Goal: Check status: Check status

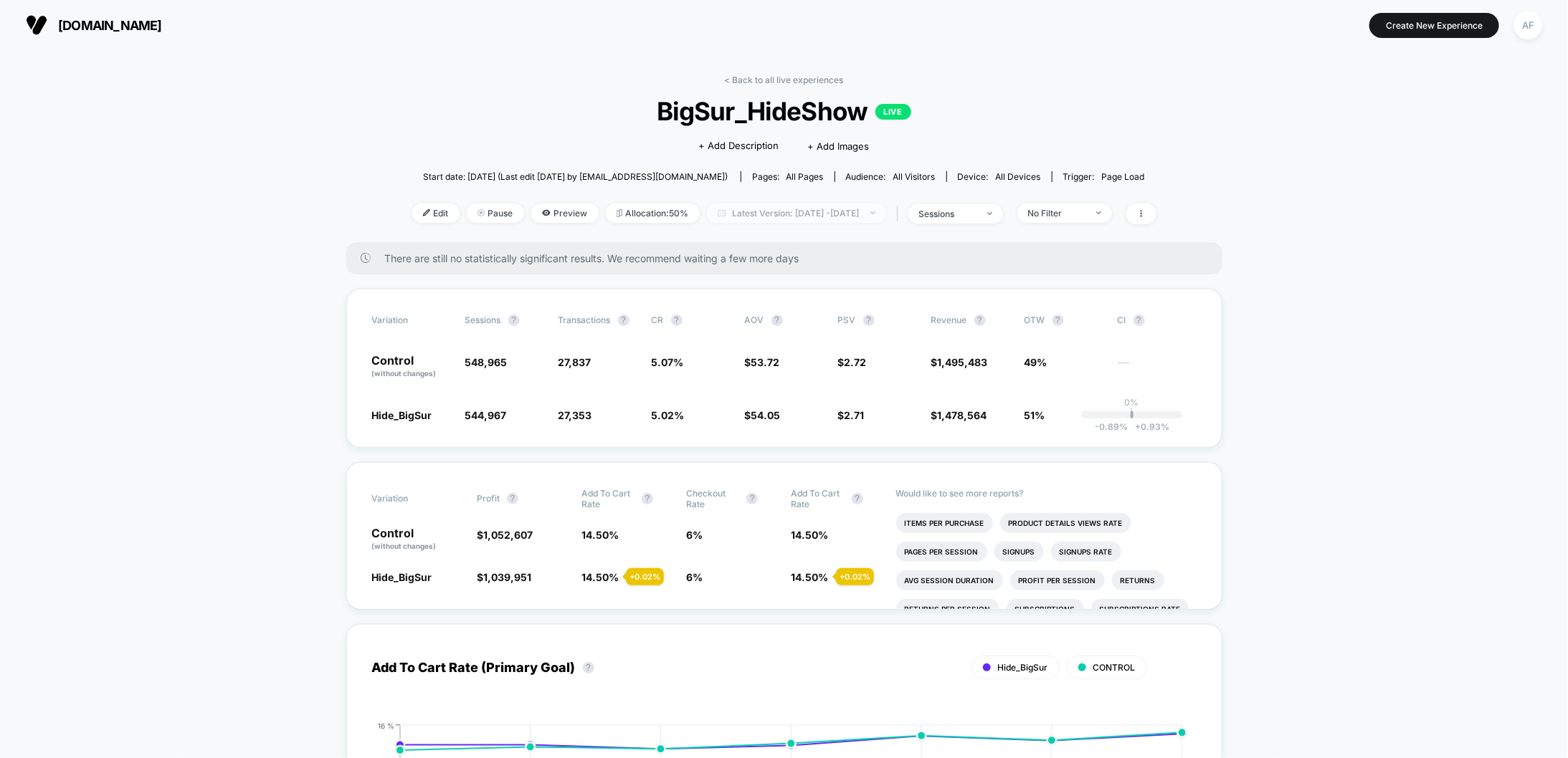
click at [886, 211] on span "Latest Version: Aug 19, 2025 - Aug 25, 2025" at bounding box center [796, 213] width 179 height 20
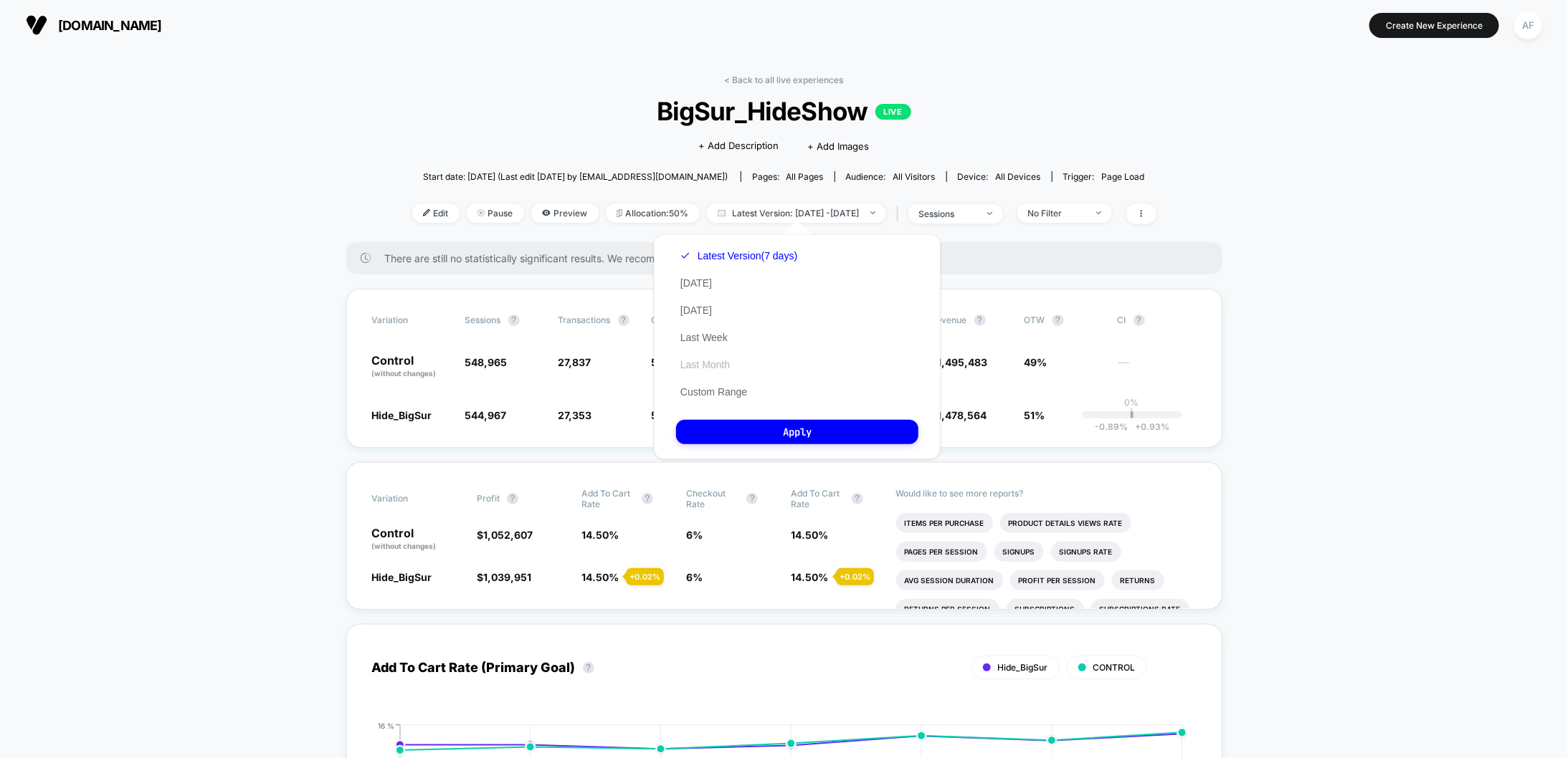
click at [719, 362] on button "Last Month" at bounding box center [705, 364] width 58 height 13
click at [761, 256] on button "Latest Version (7 days)" at bounding box center [729, 255] width 108 height 13
click at [716, 336] on button "Last Week" at bounding box center [704, 337] width 56 height 13
click at [779, 429] on button "Apply" at bounding box center [797, 431] width 242 height 25
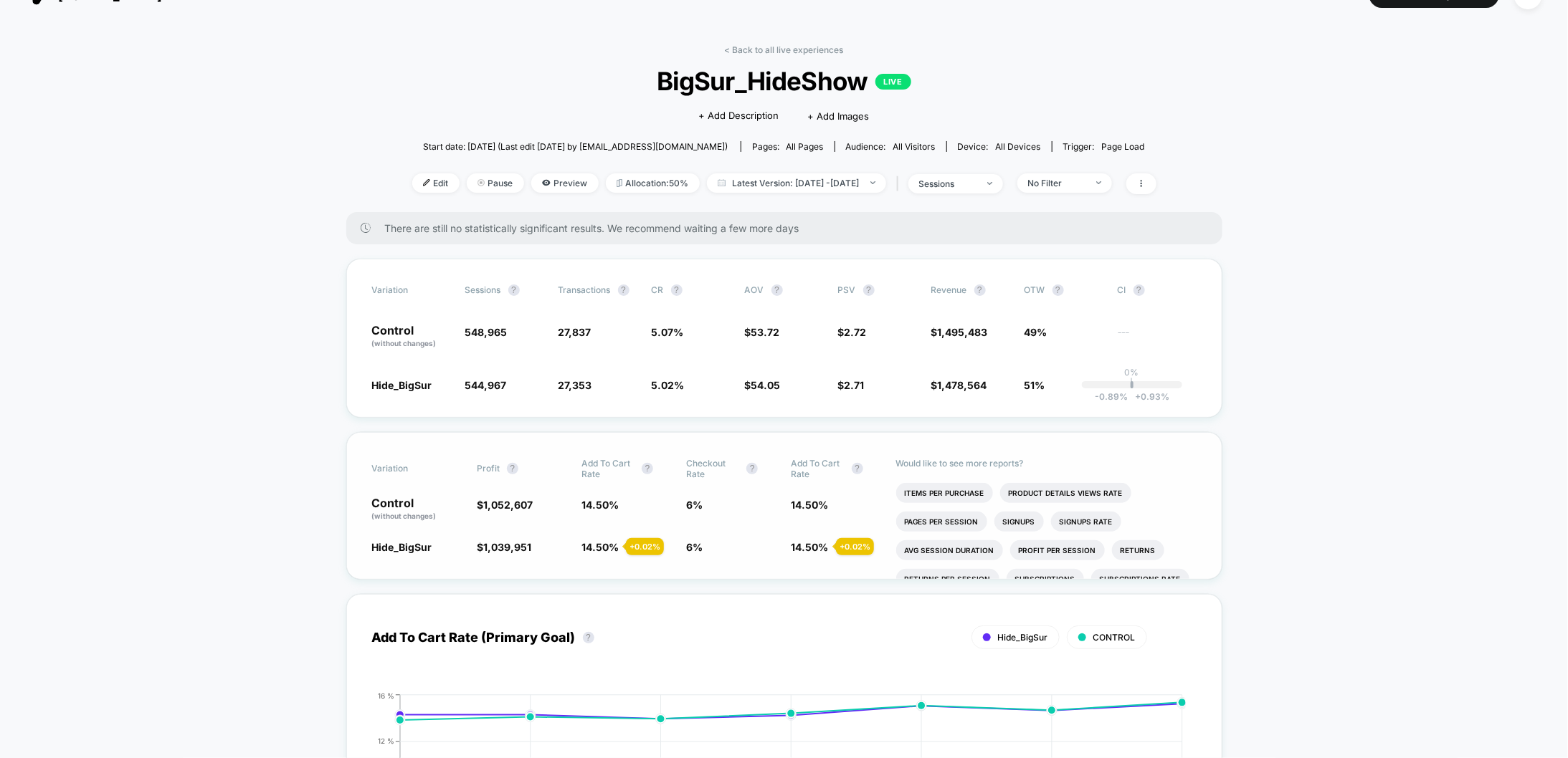
scroll to position [33, 0]
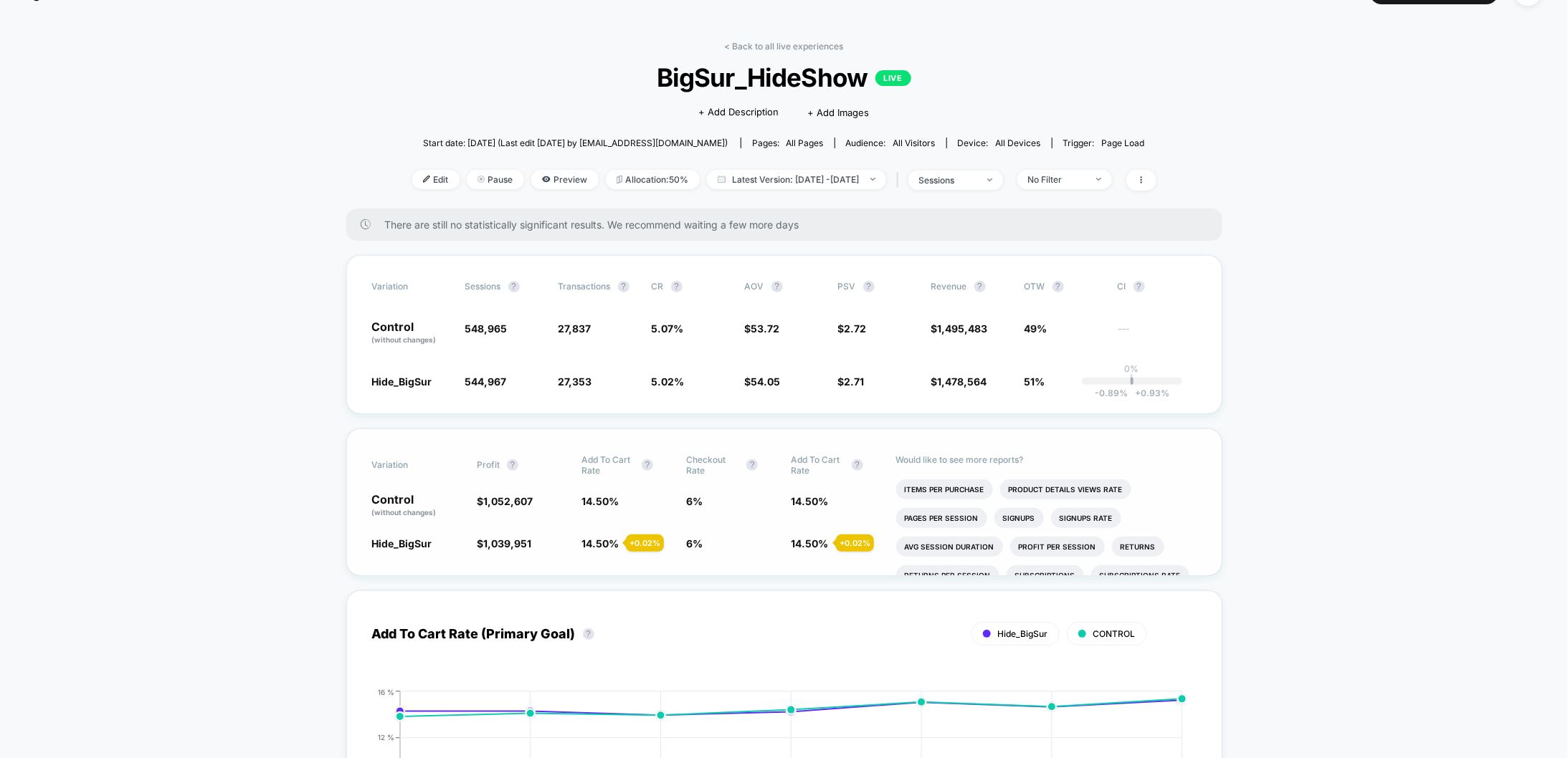
click at [719, 546] on div "Variation Profit ? Add To Cart Rate ? Checkout Rate ? Add To Cart Rate ? Contro…" at bounding box center [784, 501] width 876 height 148
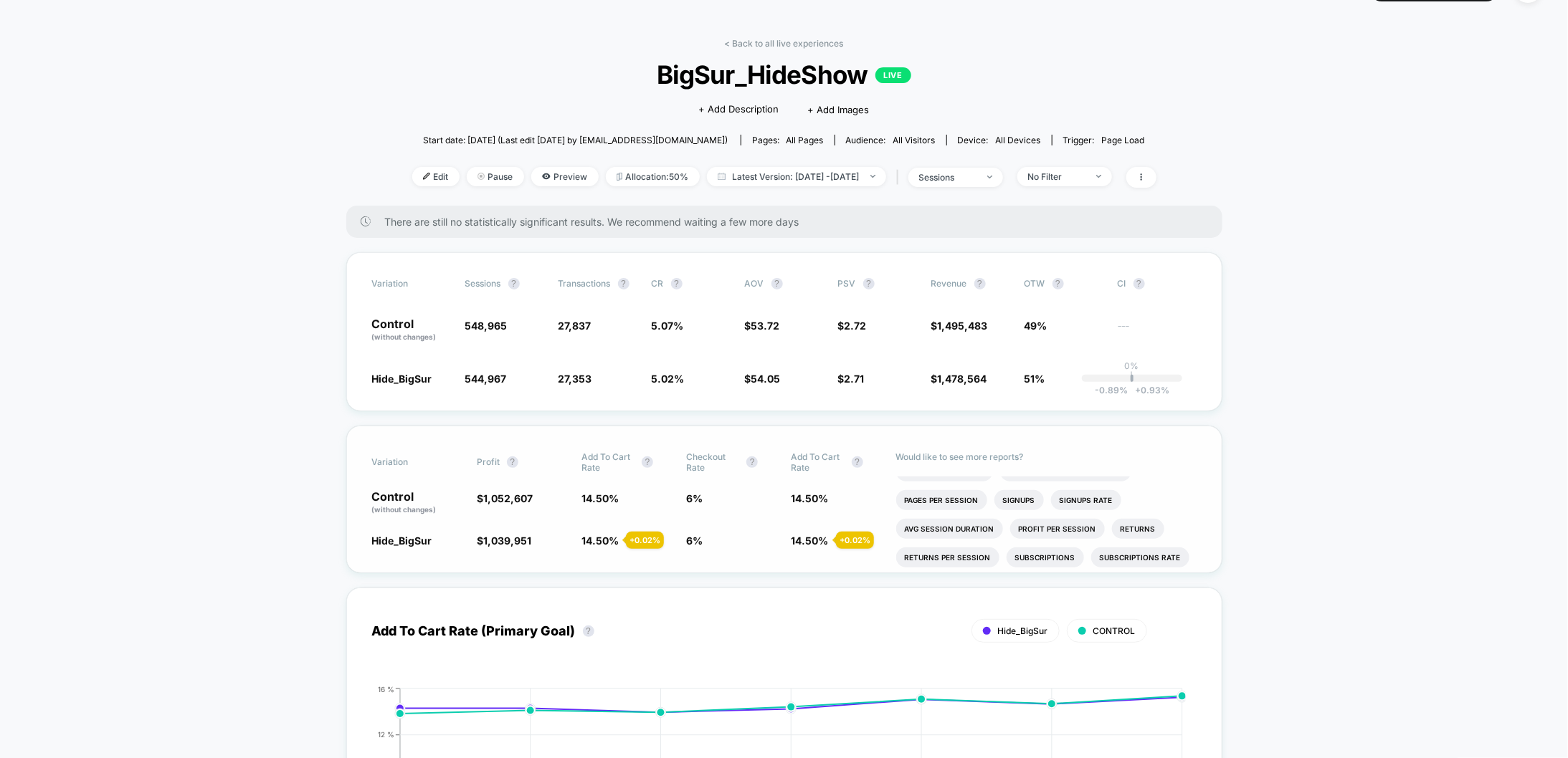
scroll to position [0, 0]
click at [949, 479] on li "Items Per Purchase" at bounding box center [944, 487] width 96 height 20
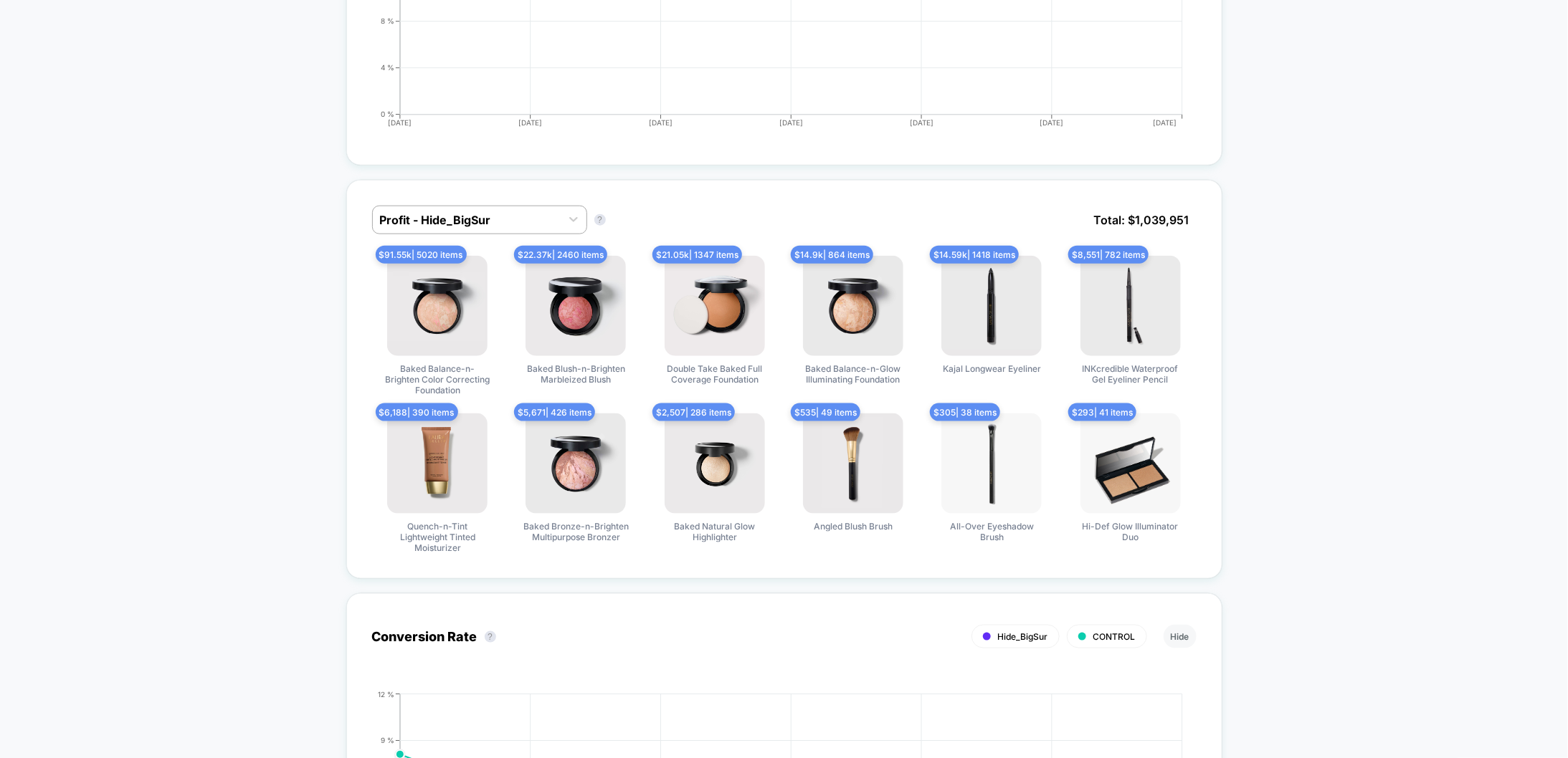
scroll to position [799, 0]
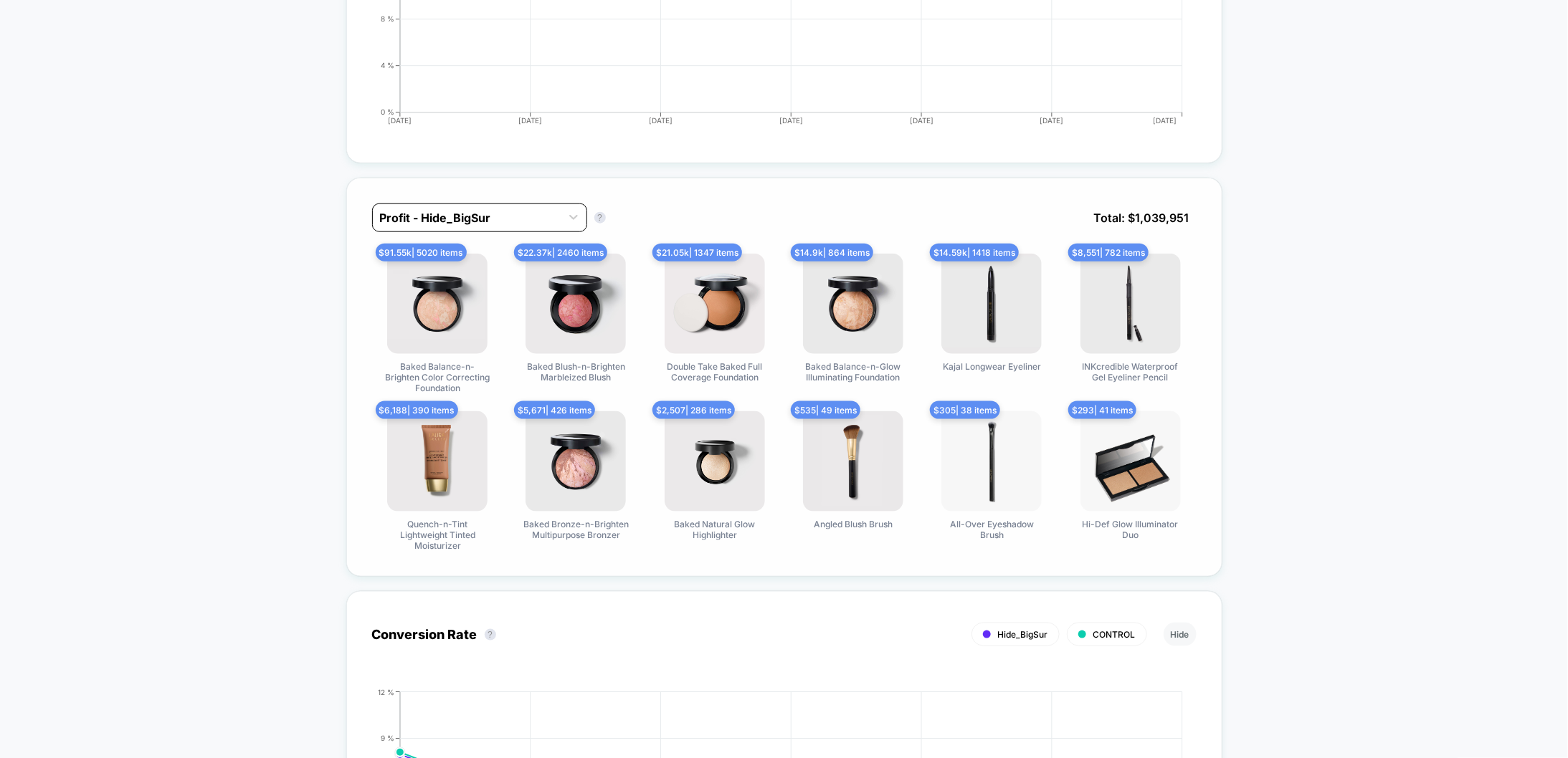
click at [482, 209] on div at bounding box center [466, 217] width 173 height 17
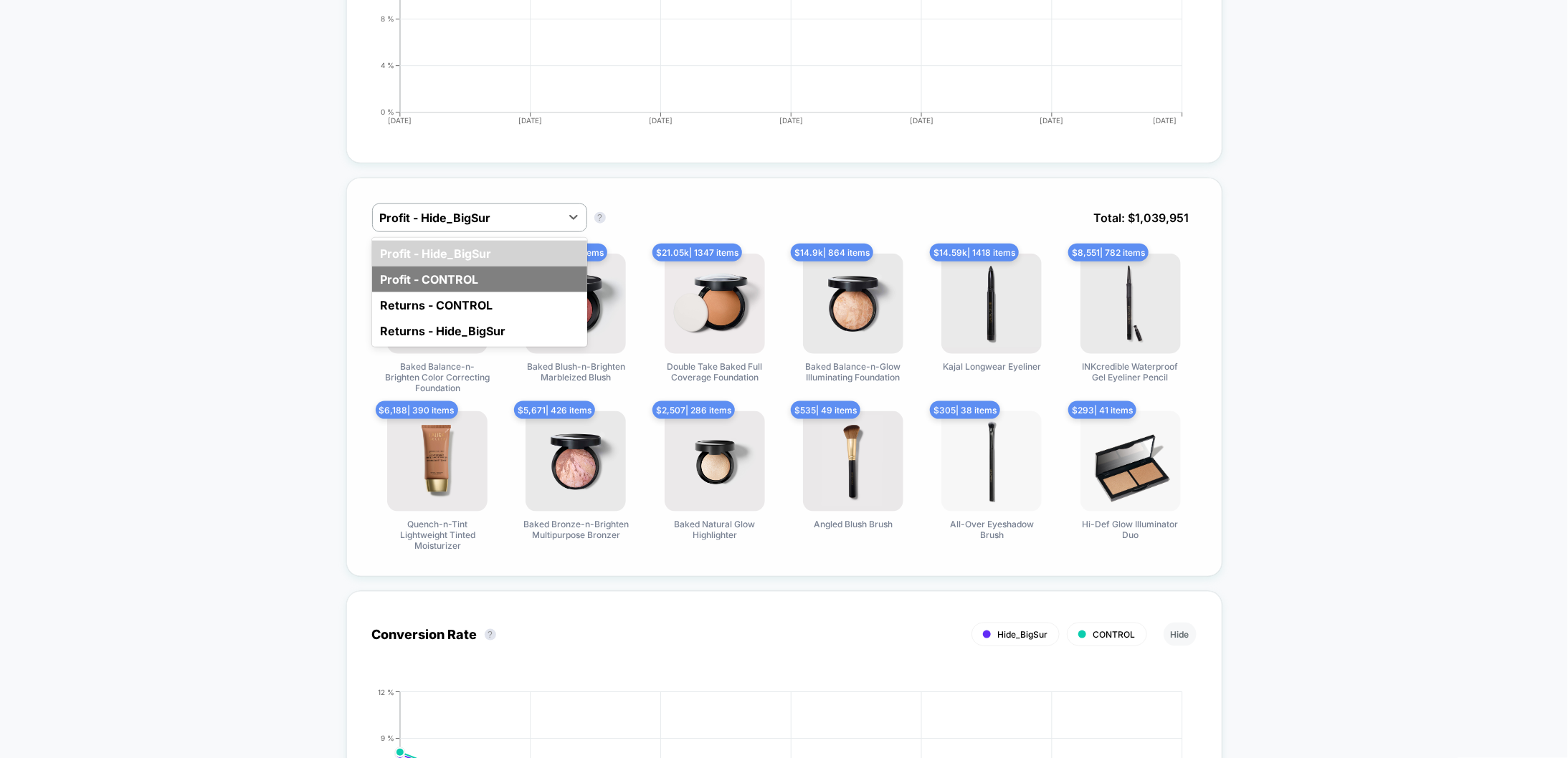
click at [482, 269] on div "Profit - CONTROL" at bounding box center [479, 280] width 215 height 26
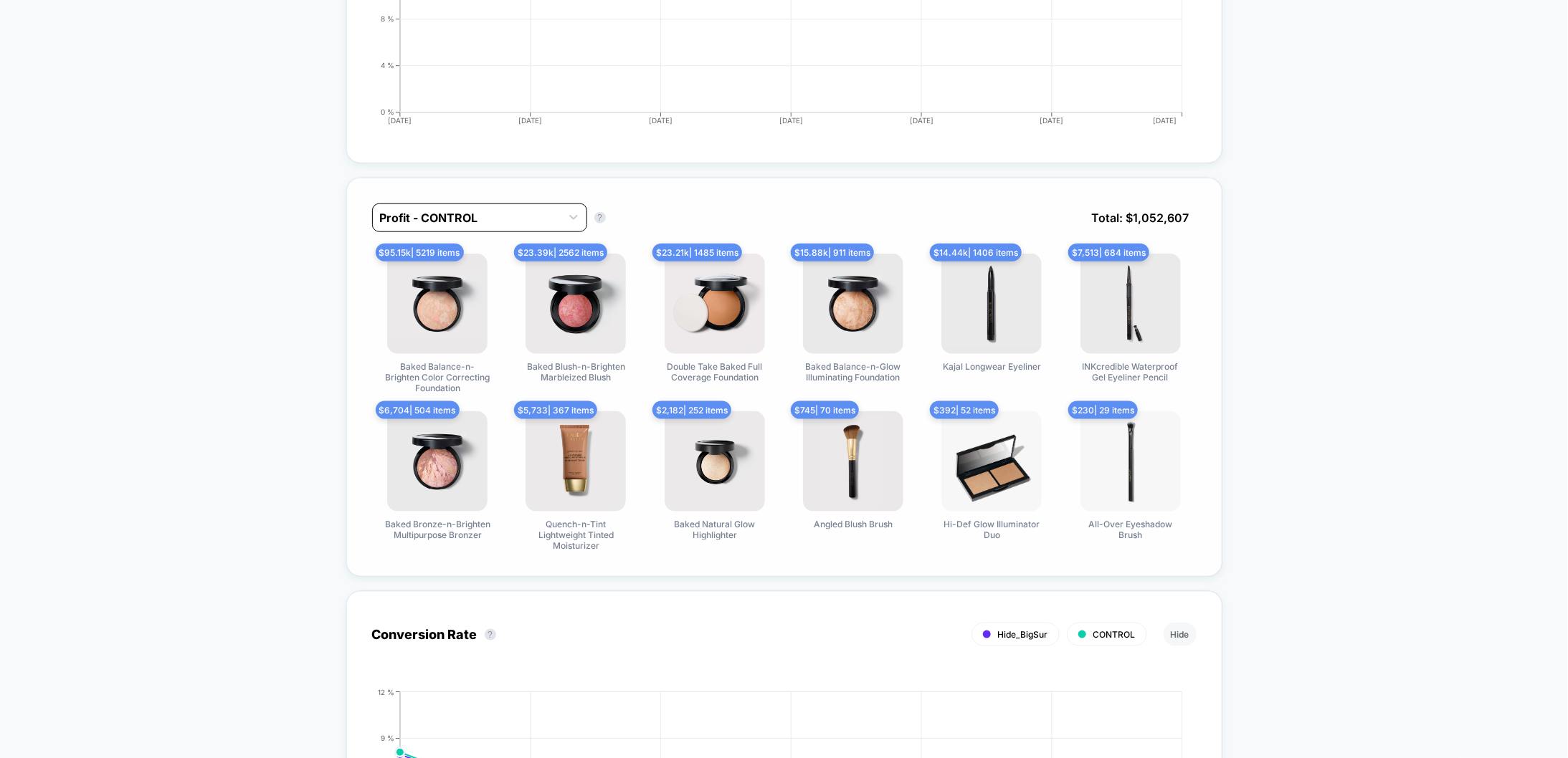
click at [479, 214] on div at bounding box center [466, 217] width 173 height 17
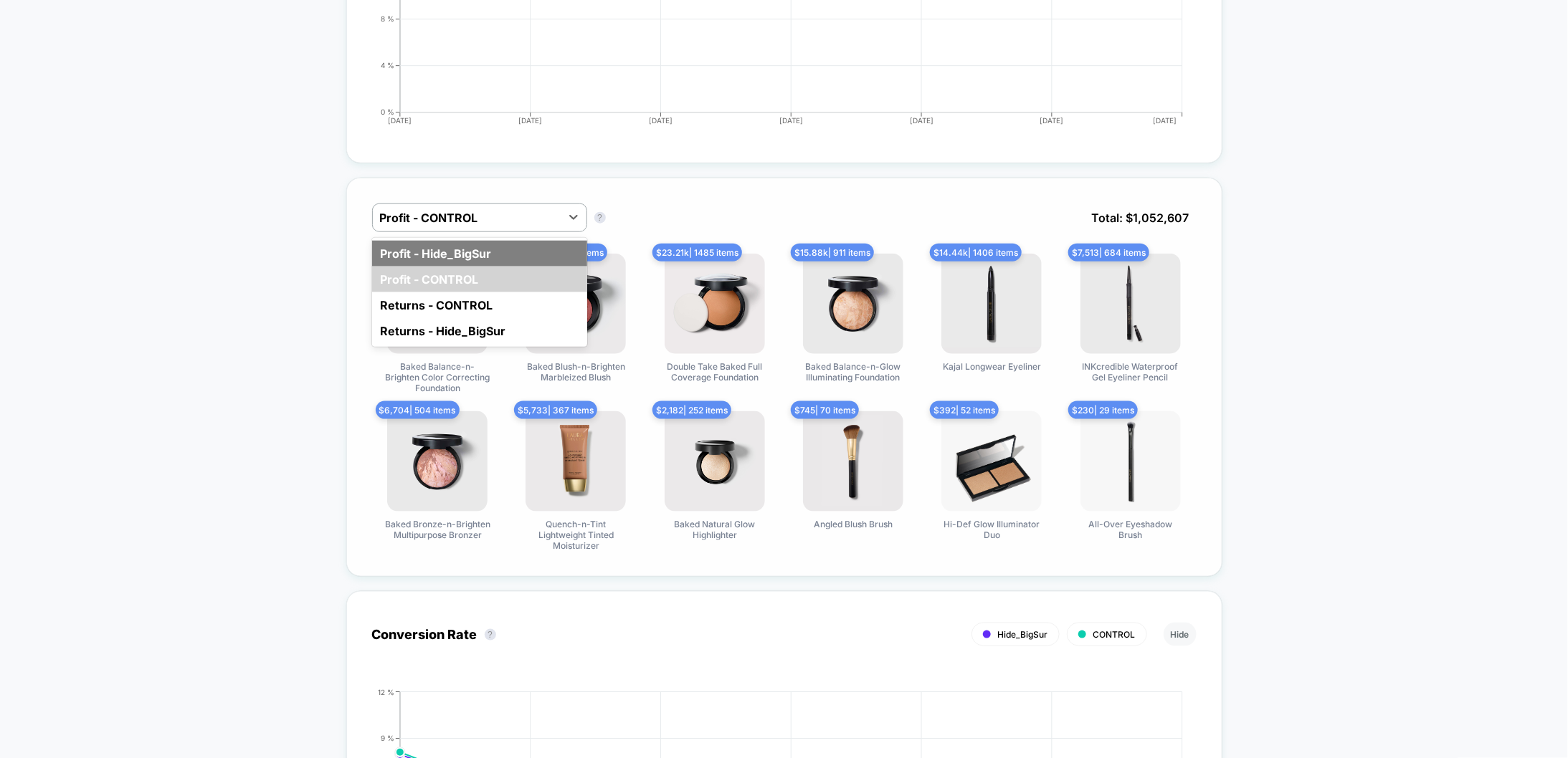
click at [481, 244] on div "Profit - Hide_BigSur" at bounding box center [479, 253] width 215 height 26
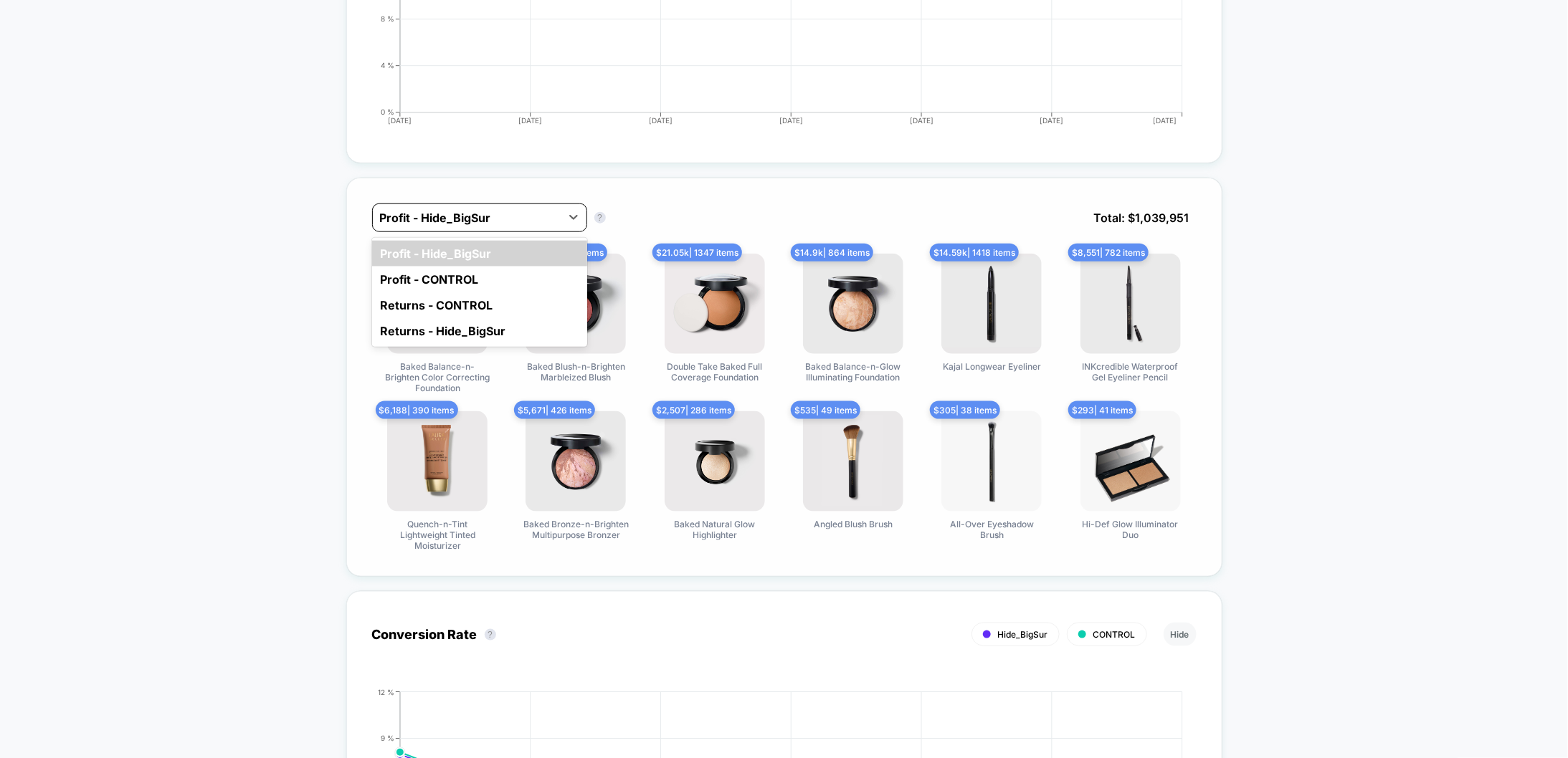
click at [480, 216] on div at bounding box center [466, 217] width 173 height 17
click at [479, 268] on div "Profit - CONTROL" at bounding box center [479, 280] width 215 height 26
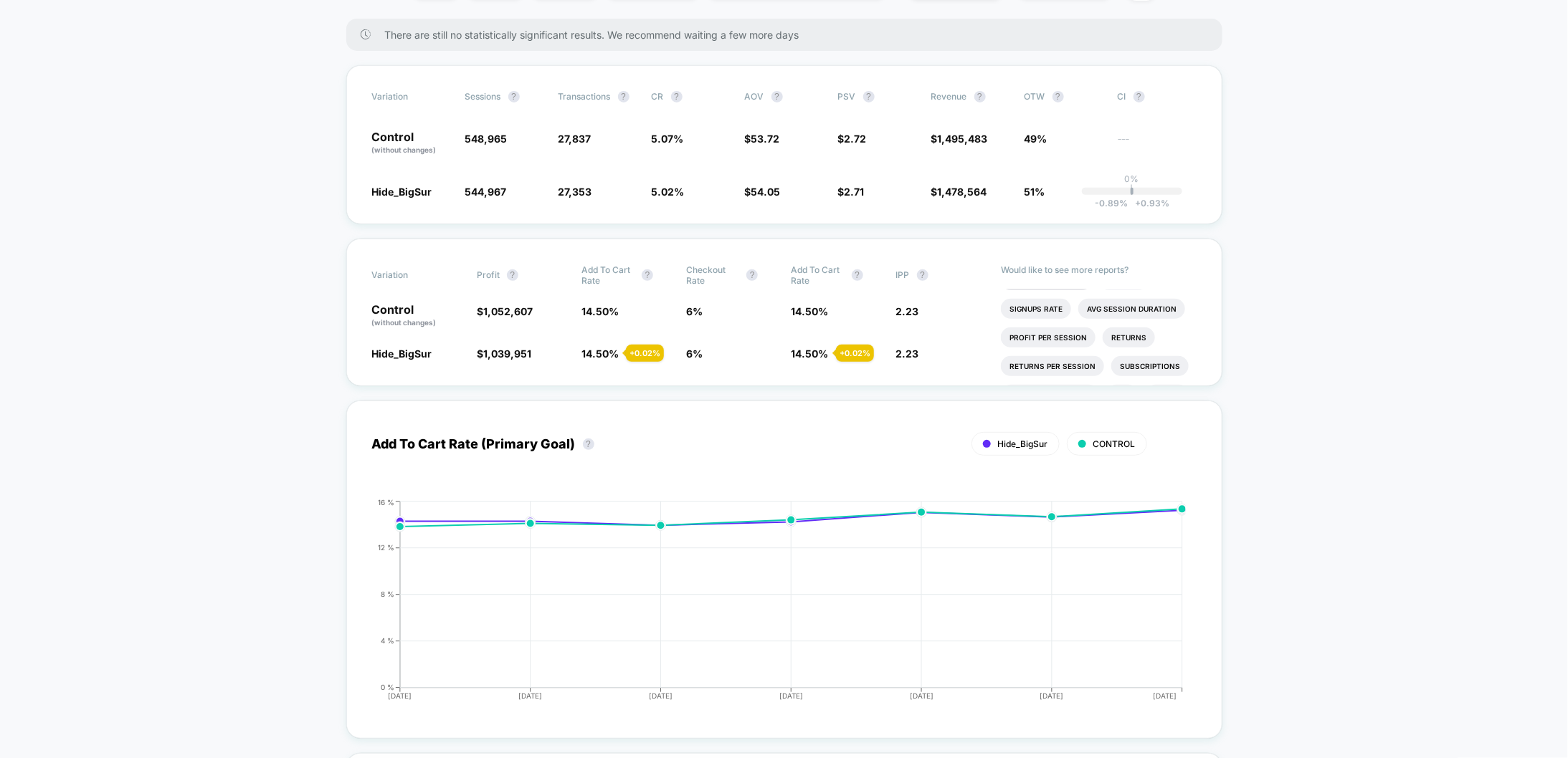
scroll to position [51, 0]
click at [1057, 328] on li "Profit Per Session" at bounding box center [1048, 334] width 95 height 20
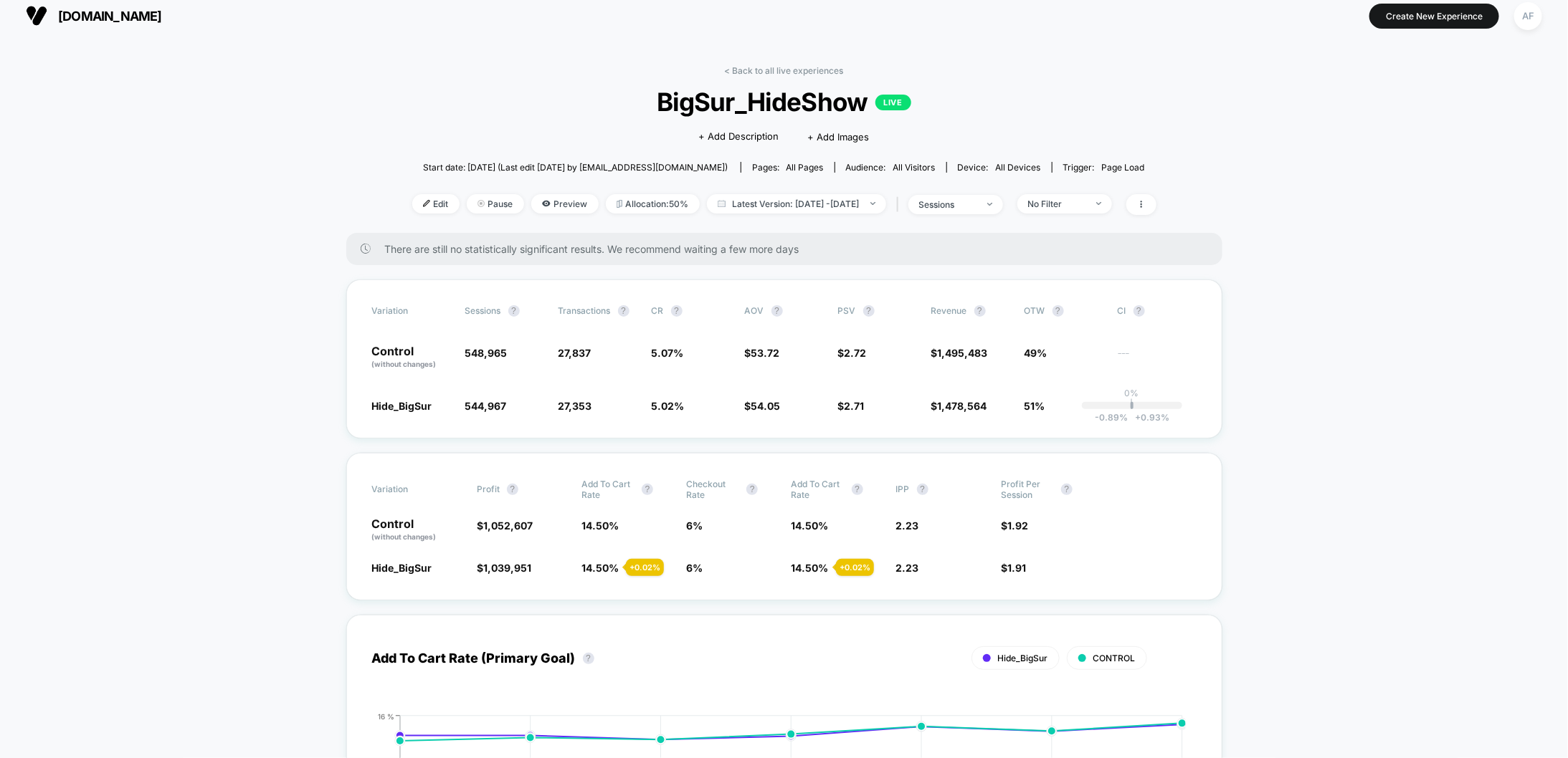
scroll to position [15, 0]
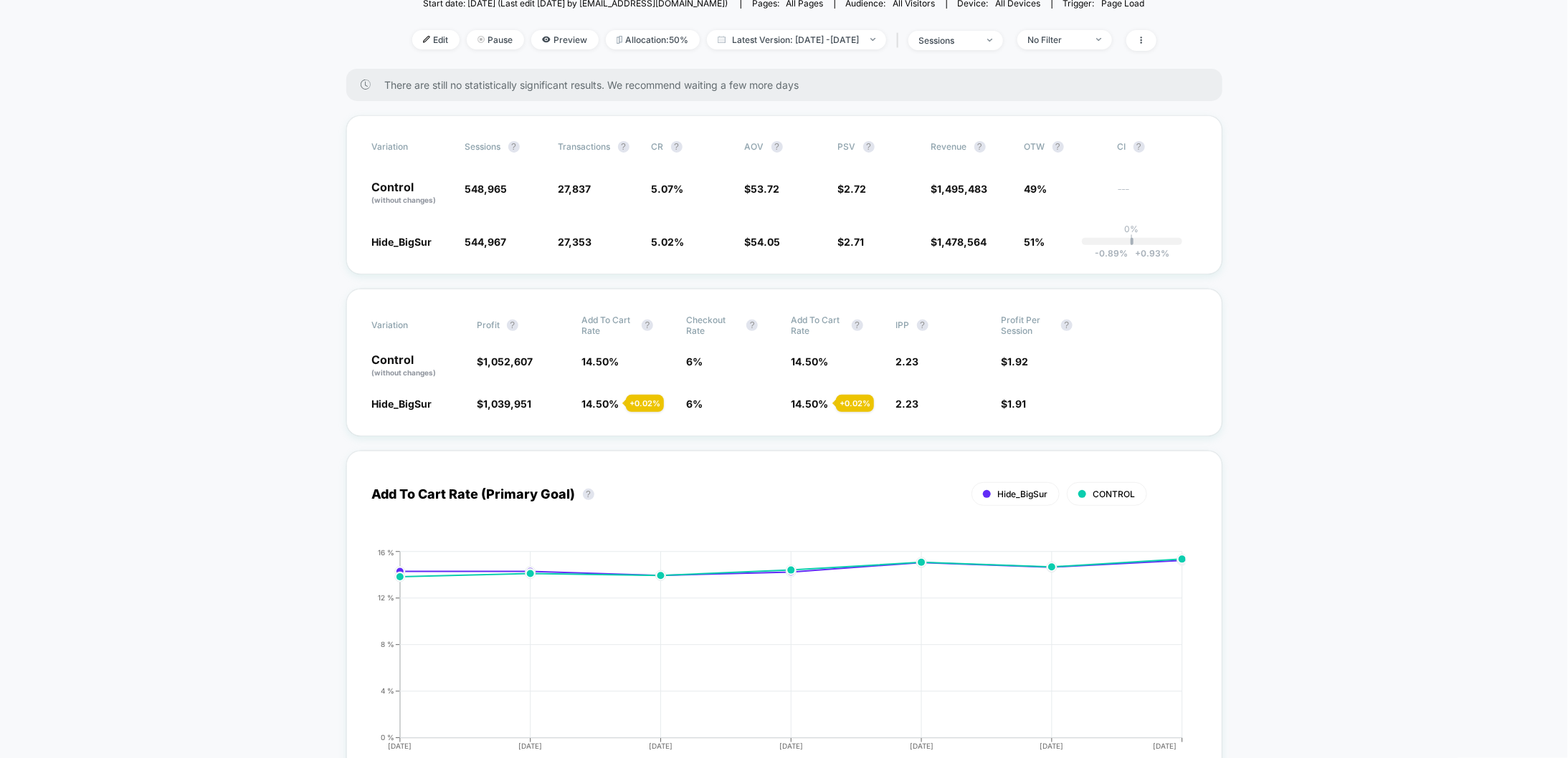
scroll to position [0, 0]
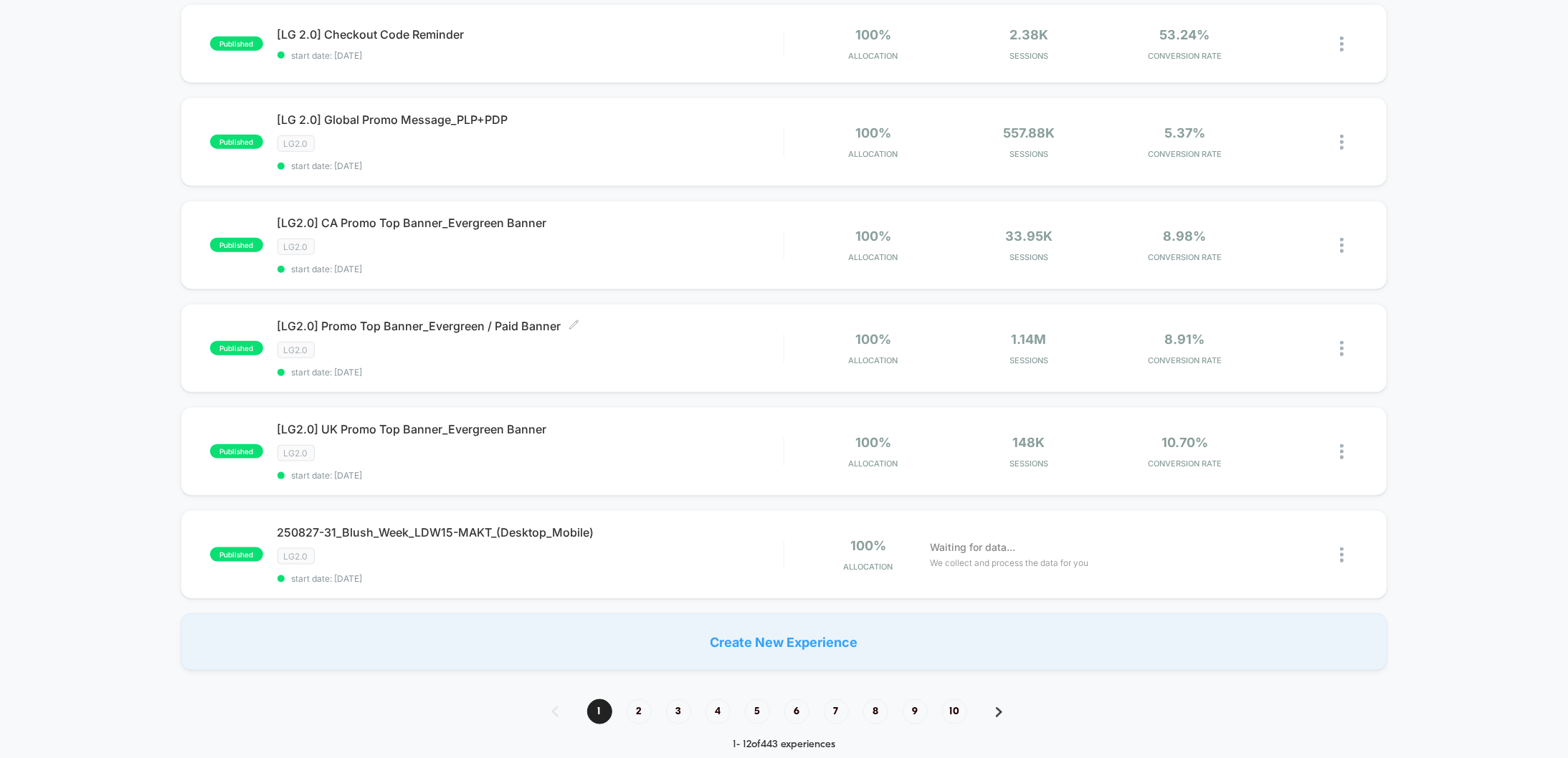
scroll to position [772, 0]
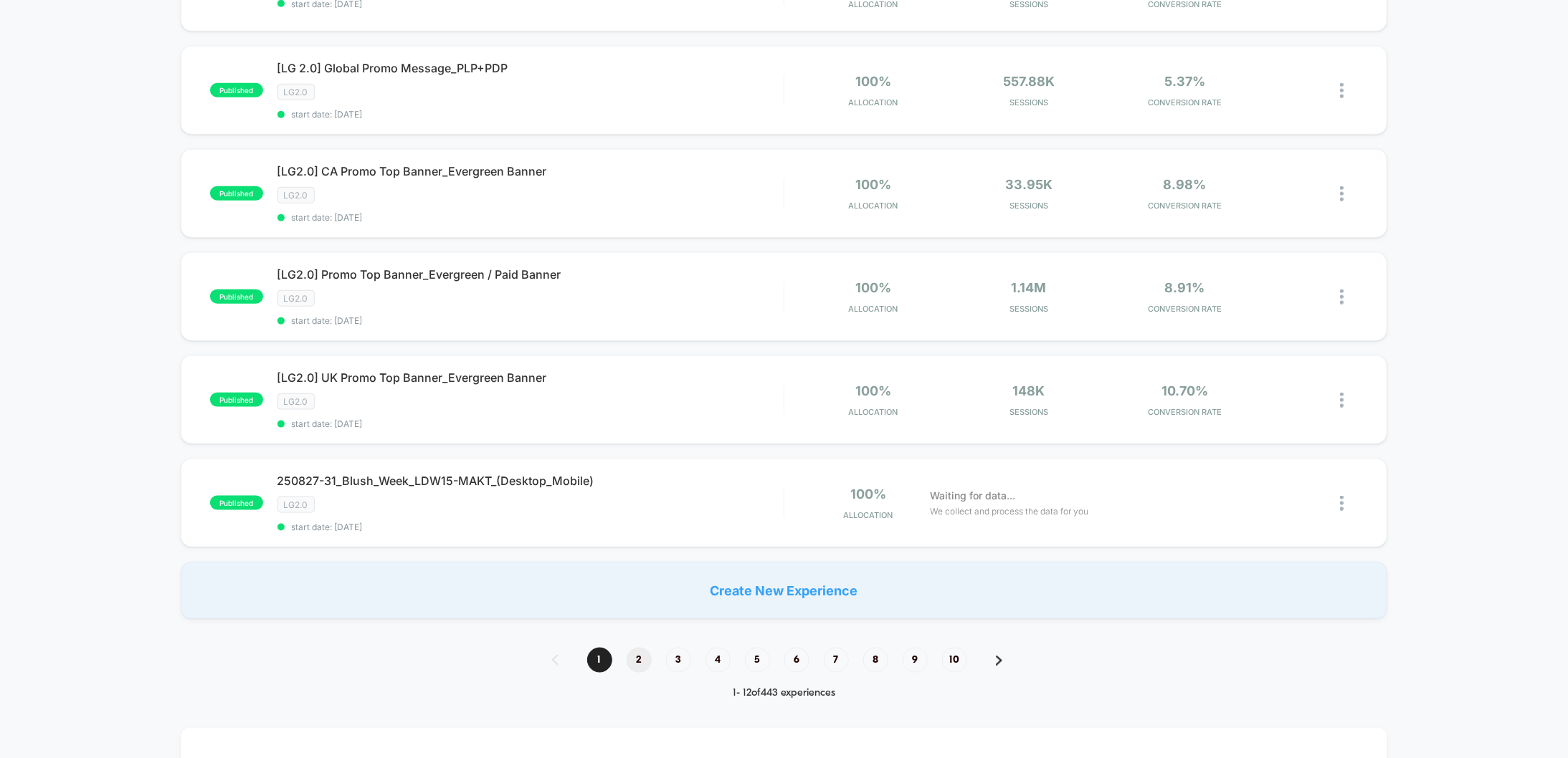
click at [635, 648] on span "2" at bounding box center [638, 660] width 25 height 25
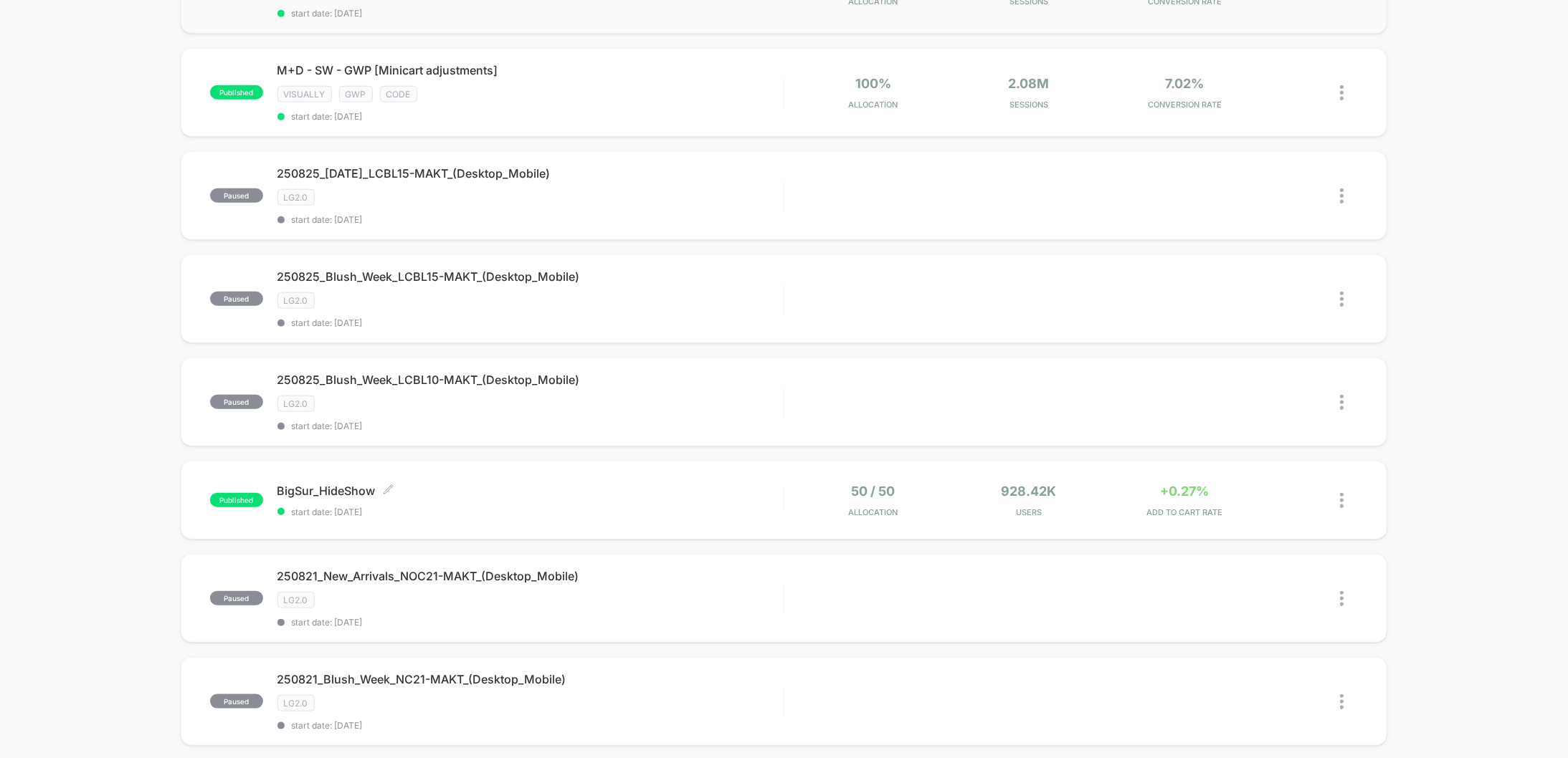
scroll to position [527, 0]
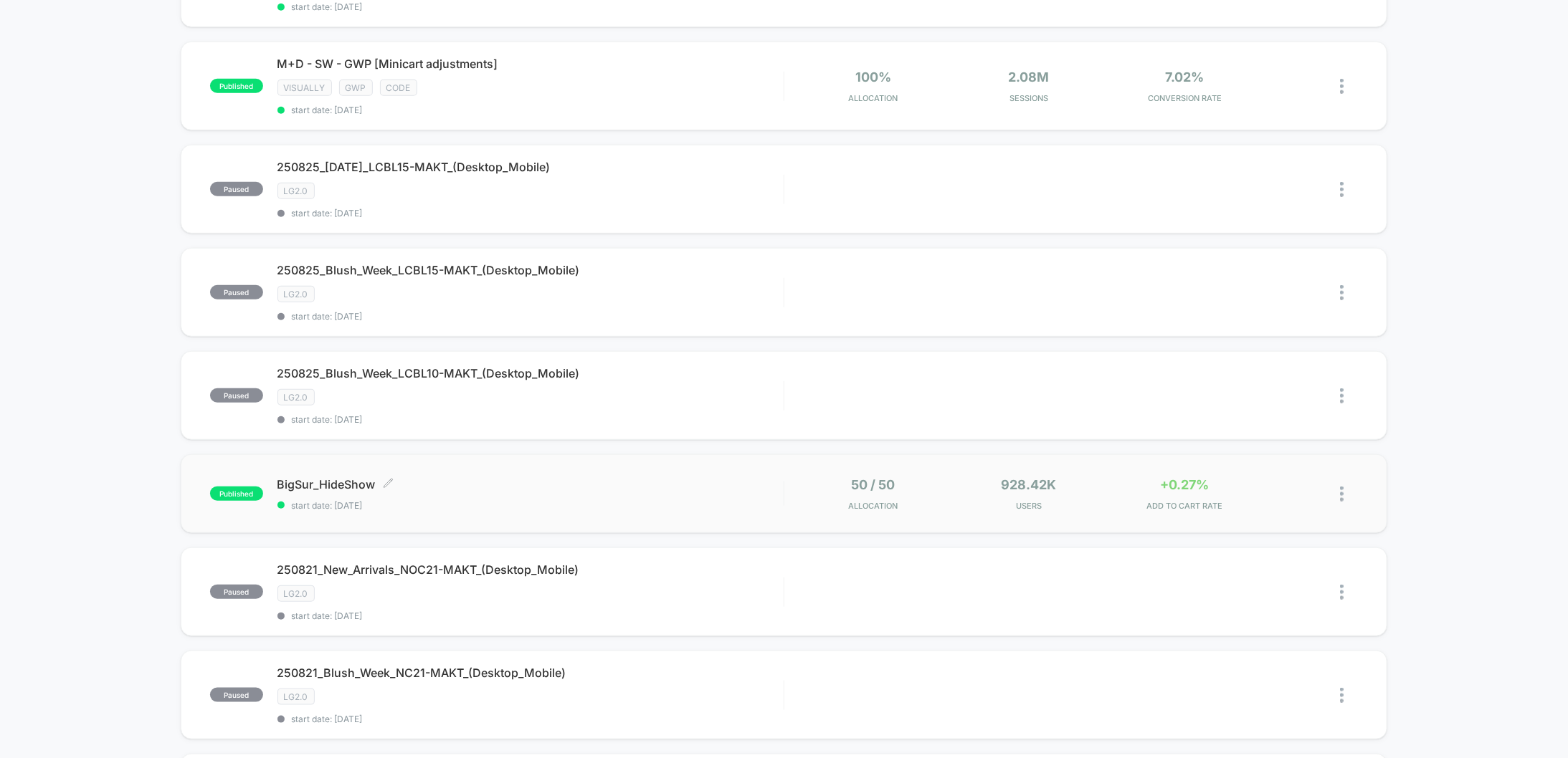
click at [549, 477] on span "BigSur_HideShow Click to edit experience details" at bounding box center [530, 484] width 506 height 14
